Goal: Check status

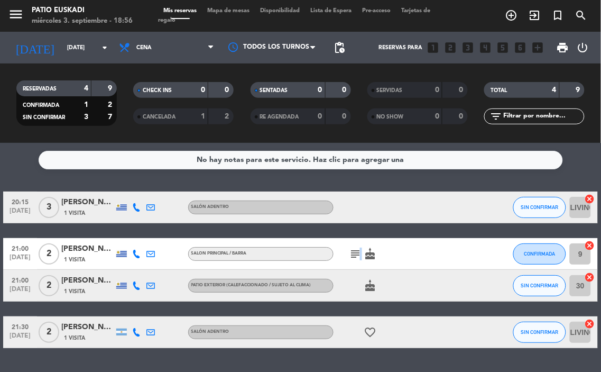
click at [357, 254] on icon "subject" at bounding box center [355, 253] width 13 height 13
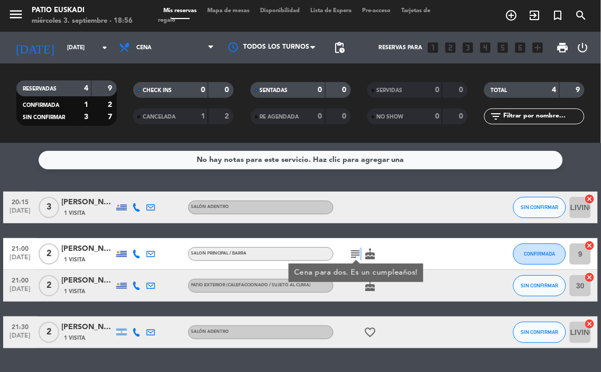
click at [357, 254] on icon "subject" at bounding box center [355, 253] width 13 height 13
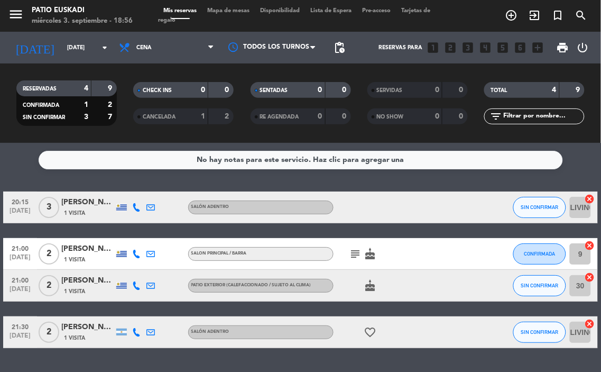
click at [357, 254] on icon "subject" at bounding box center [355, 253] width 13 height 13
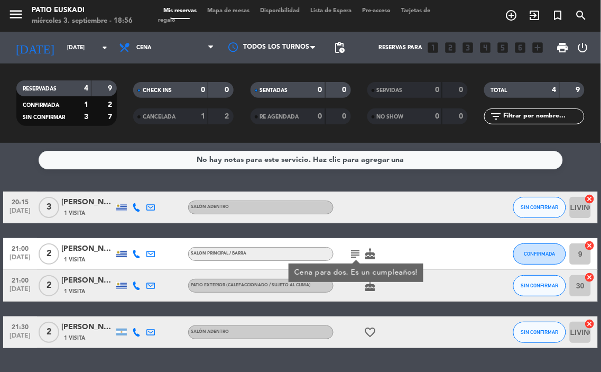
click at [373, 288] on icon "cake" at bounding box center [370, 285] width 13 height 13
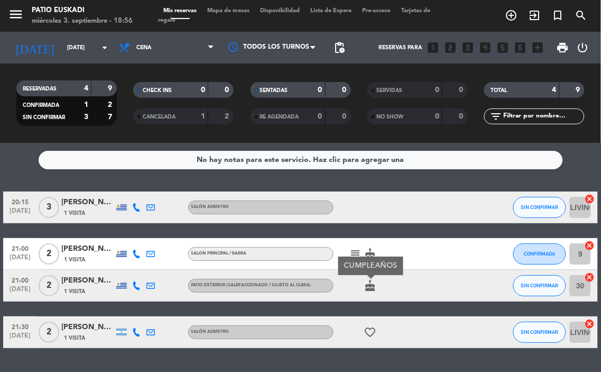
click at [373, 288] on icon "cake" at bounding box center [370, 285] width 13 height 13
click at [372, 334] on icon "favorite_border" at bounding box center [370, 332] width 13 height 13
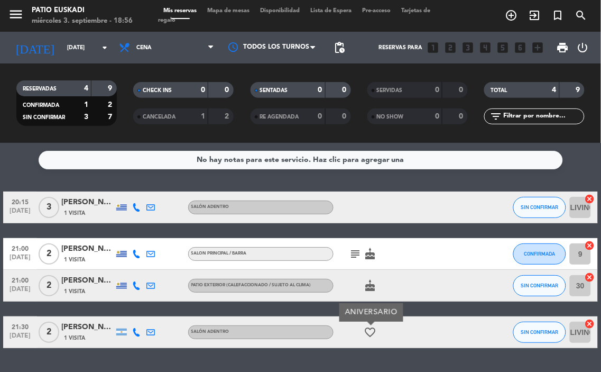
click at [372, 334] on icon "favorite_border" at bounding box center [370, 332] width 13 height 13
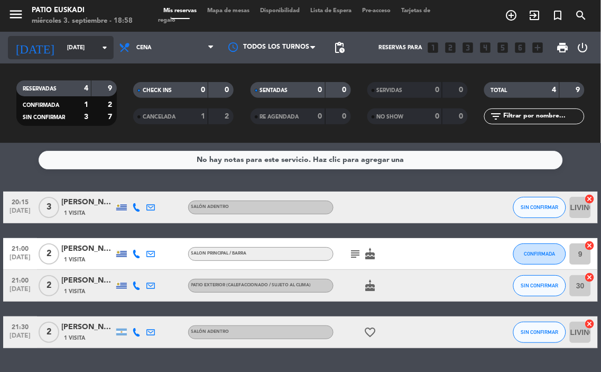
click at [97, 45] on input "[DATE]" at bounding box center [101, 47] width 78 height 17
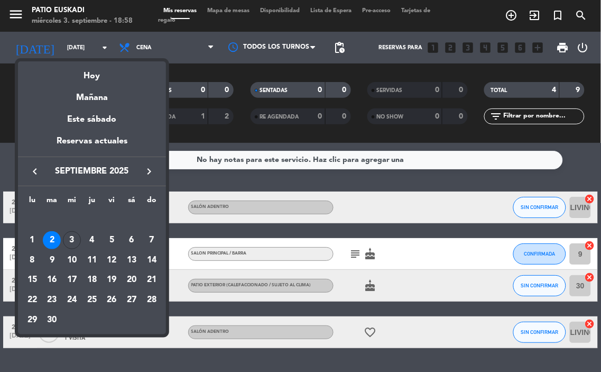
drag, startPoint x: 72, startPoint y: 240, endPoint x: 99, endPoint y: 223, distance: 31.8
click at [73, 240] on div "3" at bounding box center [72, 240] width 18 height 18
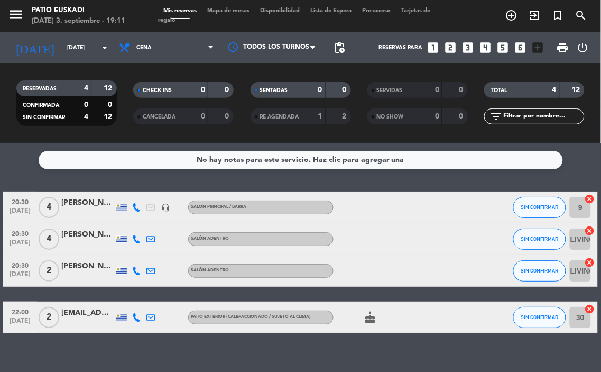
click at [369, 71] on div "RESERVADAS 4 12 CONFIRMADA 0 0 SIN CONFIRMAR 4 12 CHECK INS 0 0 CANCELADA 0 0 S…" at bounding box center [300, 102] width 601 height 79
click at [78, 312] on div "[EMAIL_ADDRESS][DOMAIN_NAME]" at bounding box center [87, 313] width 53 height 12
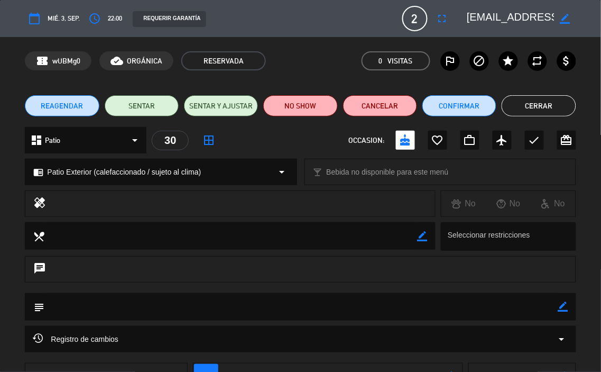
click at [558, 108] on button "Cerrar" at bounding box center [539, 105] width 74 height 21
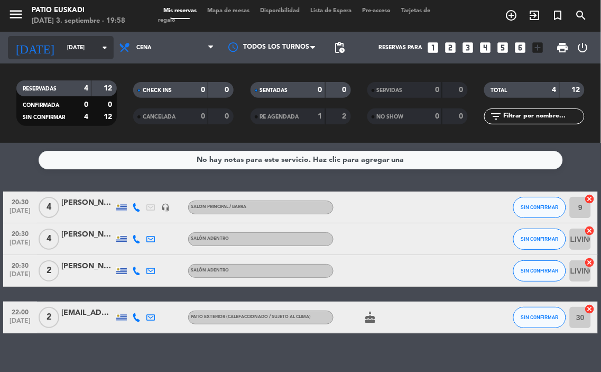
click at [91, 40] on input "[DATE]" at bounding box center [101, 47] width 78 height 17
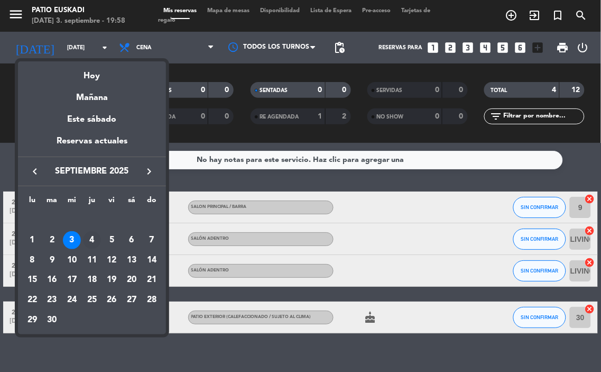
click at [93, 233] on div "4" at bounding box center [92, 240] width 18 height 18
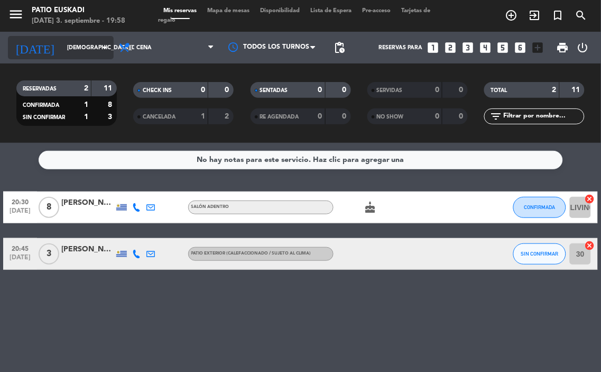
click at [104, 36] on div "[DATE] [DATE] arrow_drop_down" at bounding box center [61, 47] width 106 height 23
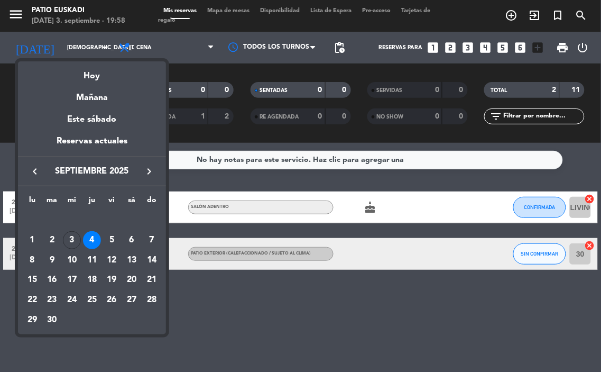
click at [40, 34] on div at bounding box center [300, 186] width 601 height 372
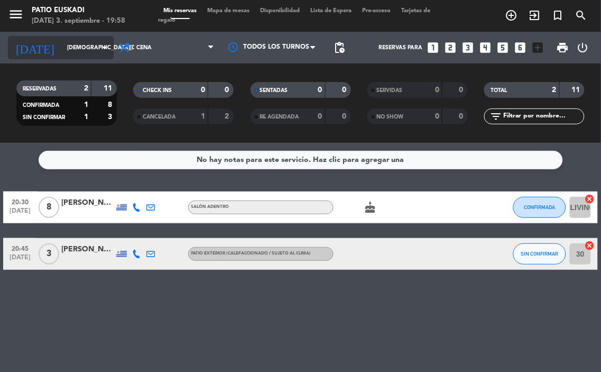
click at [75, 53] on input "[DEMOGRAPHIC_DATA][DATE]" at bounding box center [101, 47] width 78 height 17
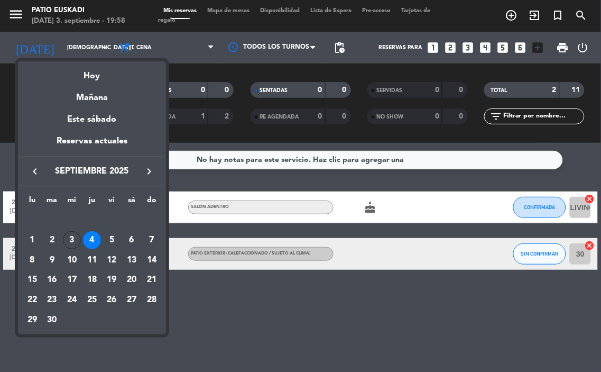
drag, startPoint x: 71, startPoint y: 241, endPoint x: 84, endPoint y: 238, distance: 12.4
click at [71, 243] on div "3" at bounding box center [72, 240] width 18 height 18
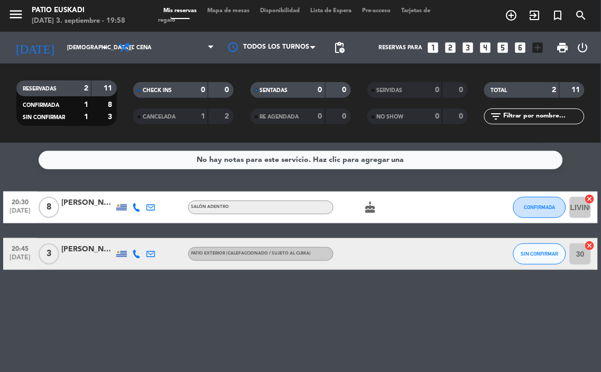
type input "[DATE]"
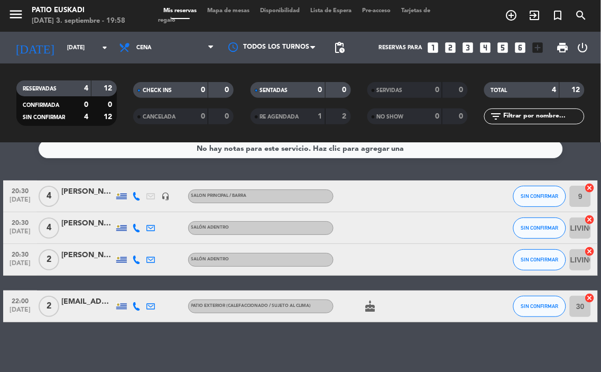
scroll to position [14, 0]
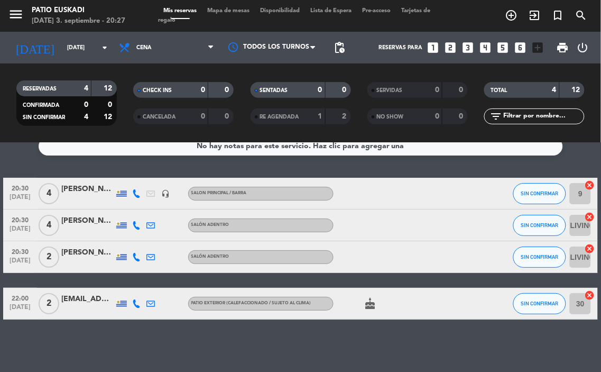
click at [70, 327] on div "No hay notas para este servicio. Haz clic para agregar una 20:30 [DATE] 4 [PERS…" at bounding box center [300, 257] width 601 height 229
